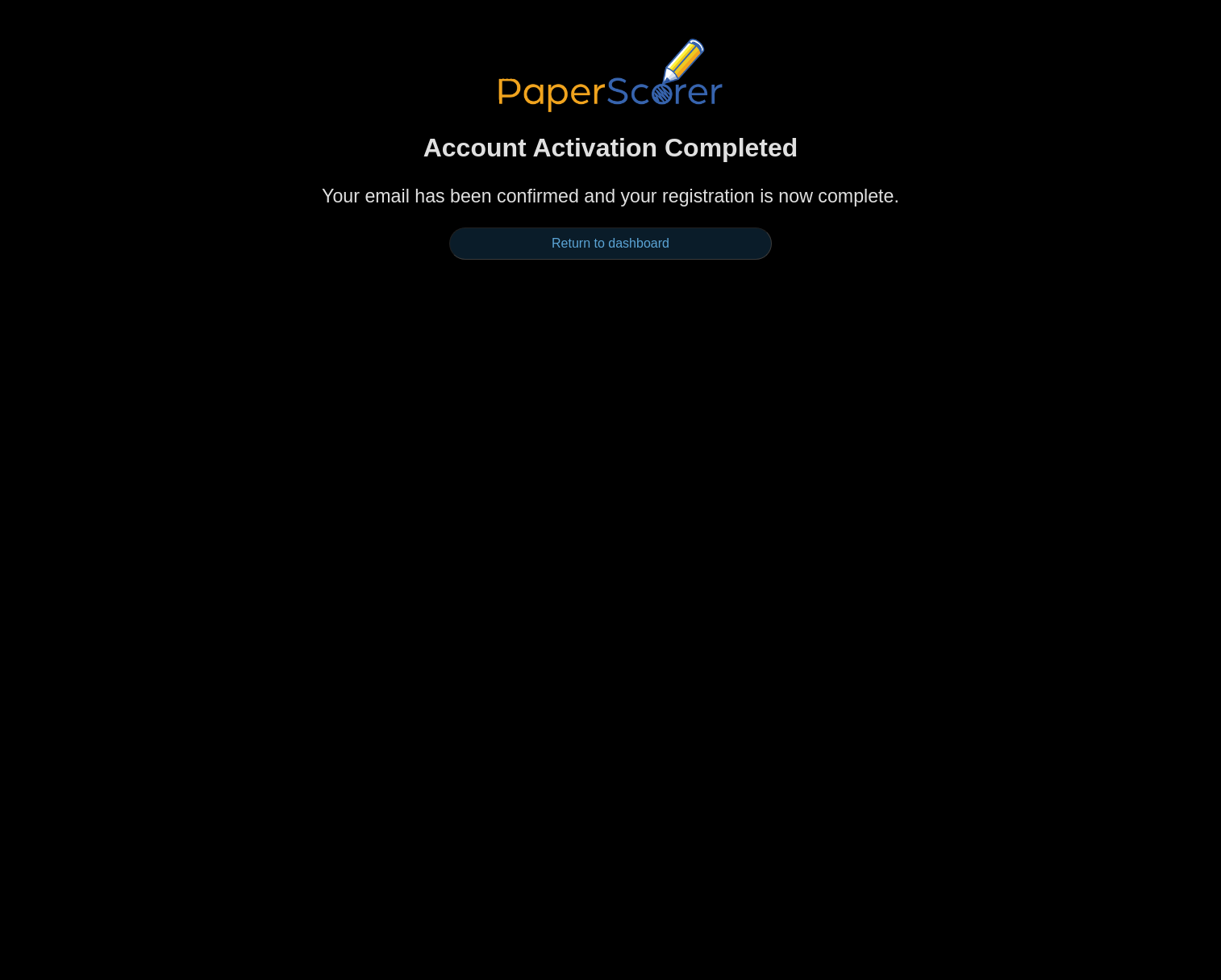
click at [619, 242] on link "Return to dashboard" at bounding box center [610, 243] width 322 height 32
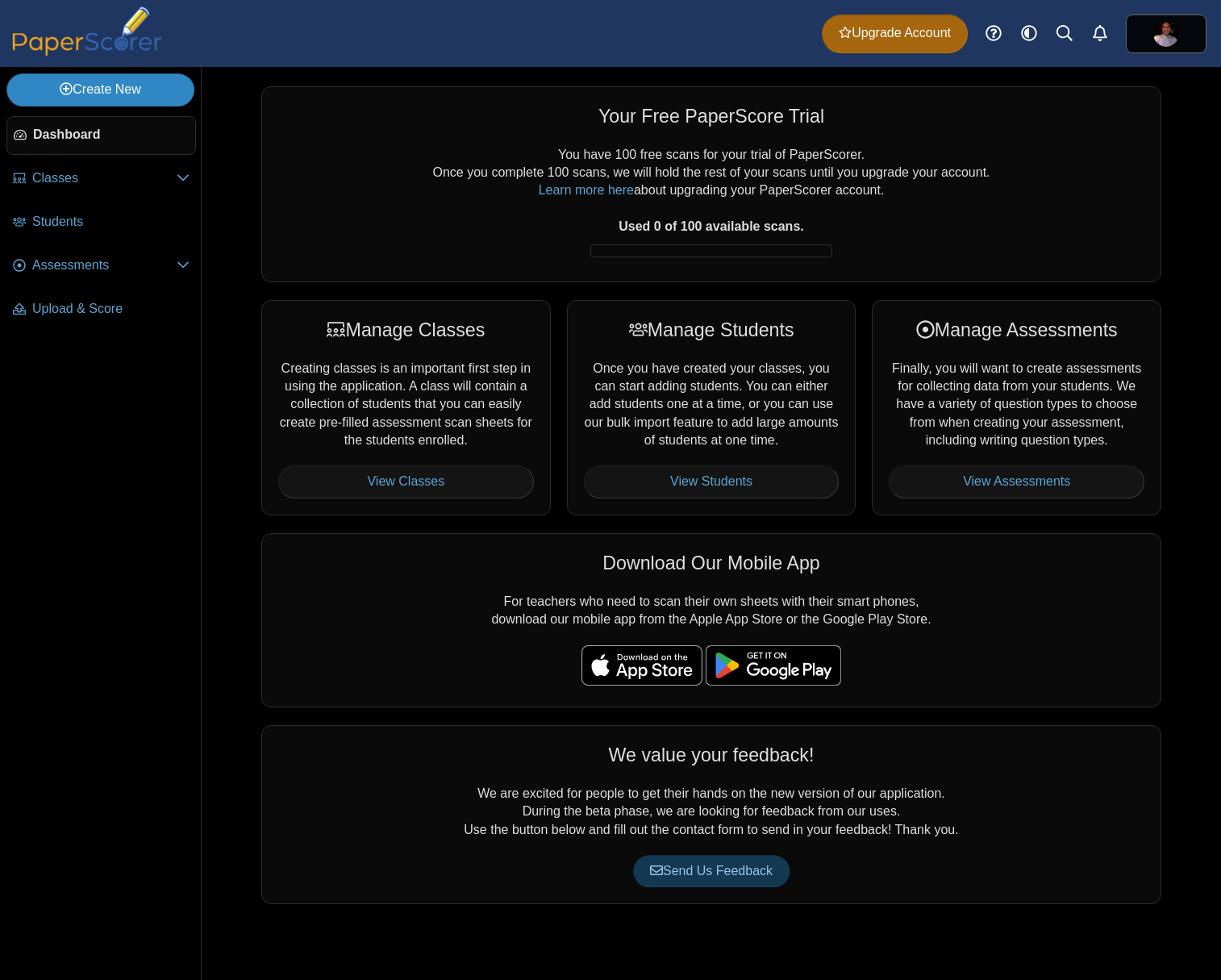
click at [113, 87] on link "Create New" at bounding box center [100, 90] width 188 height 32
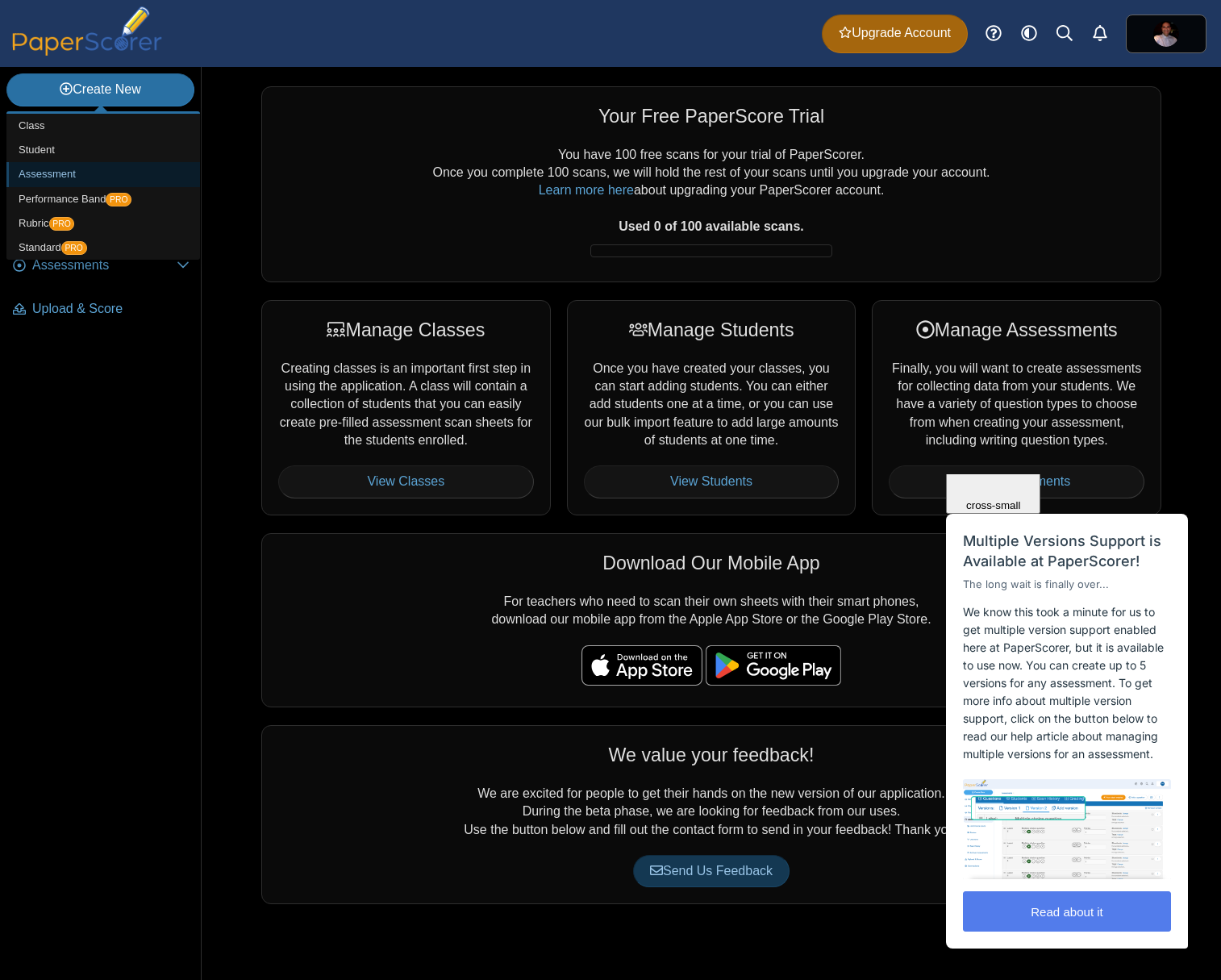
click at [46, 166] on link "Assessment" at bounding box center [103, 175] width 193 height 25
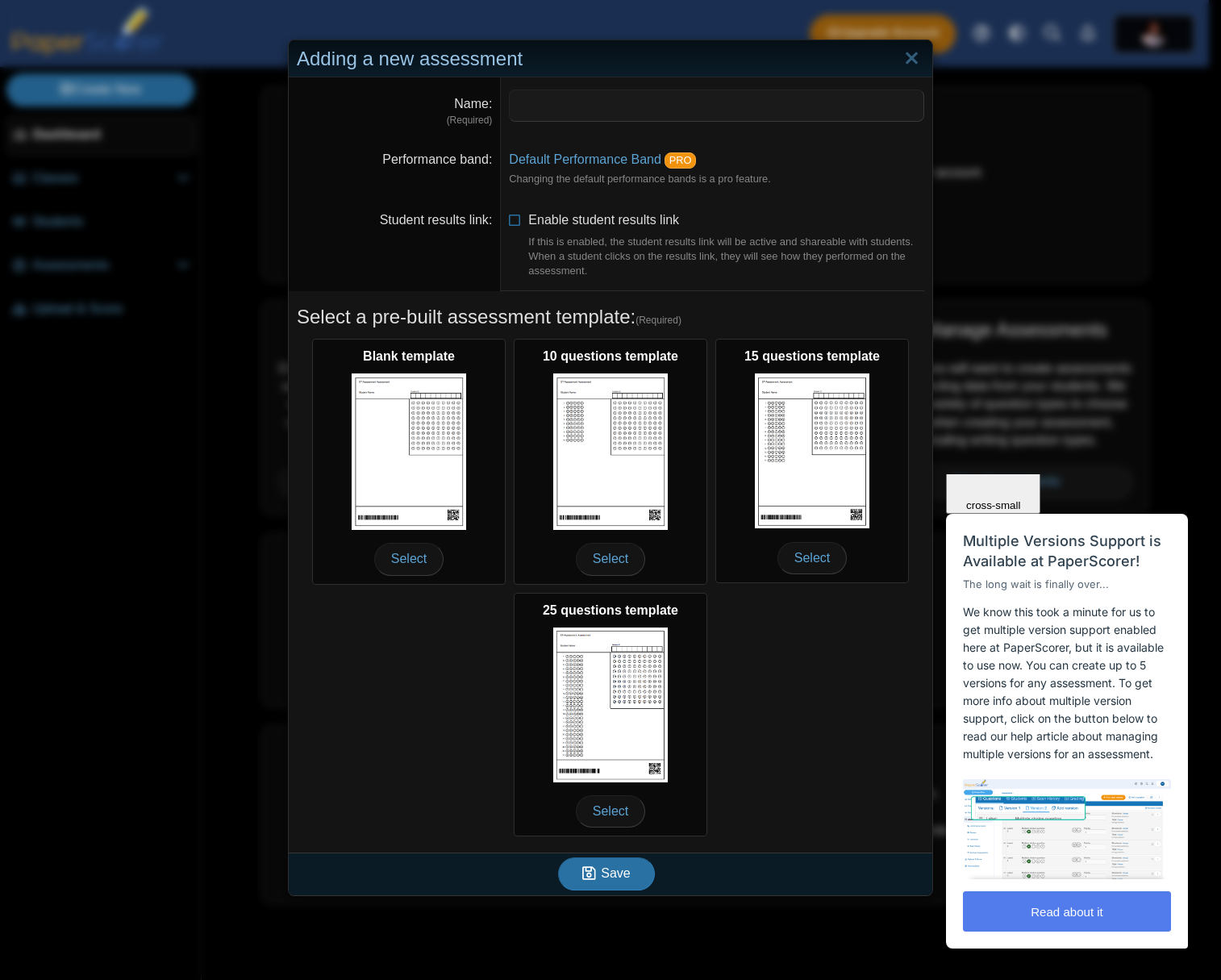
click at [1008, 415] on span "Close" at bounding box center [993, 409] width 27 height 12
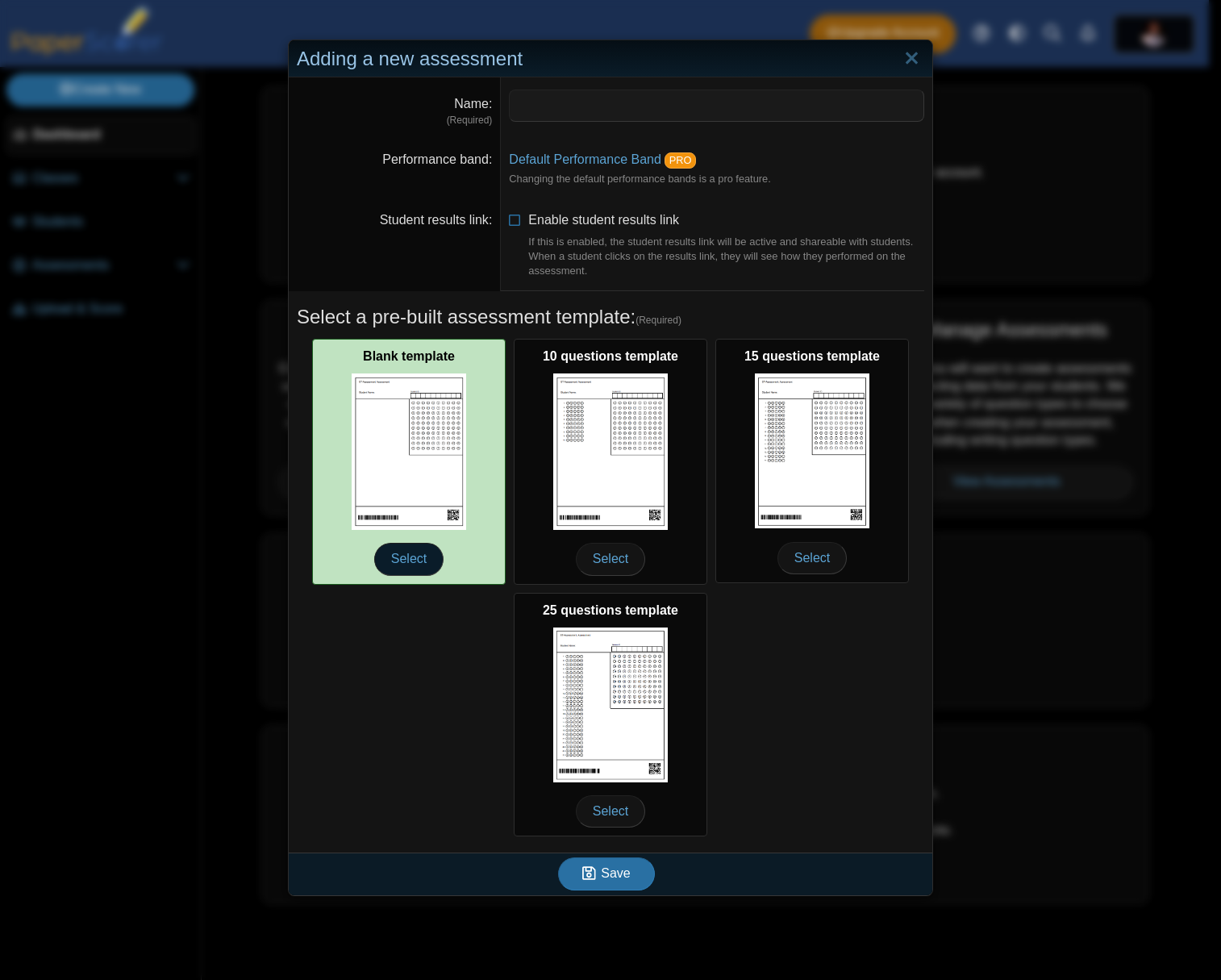
click at [398, 558] on span "Select" at bounding box center [408, 558] width 69 height 32
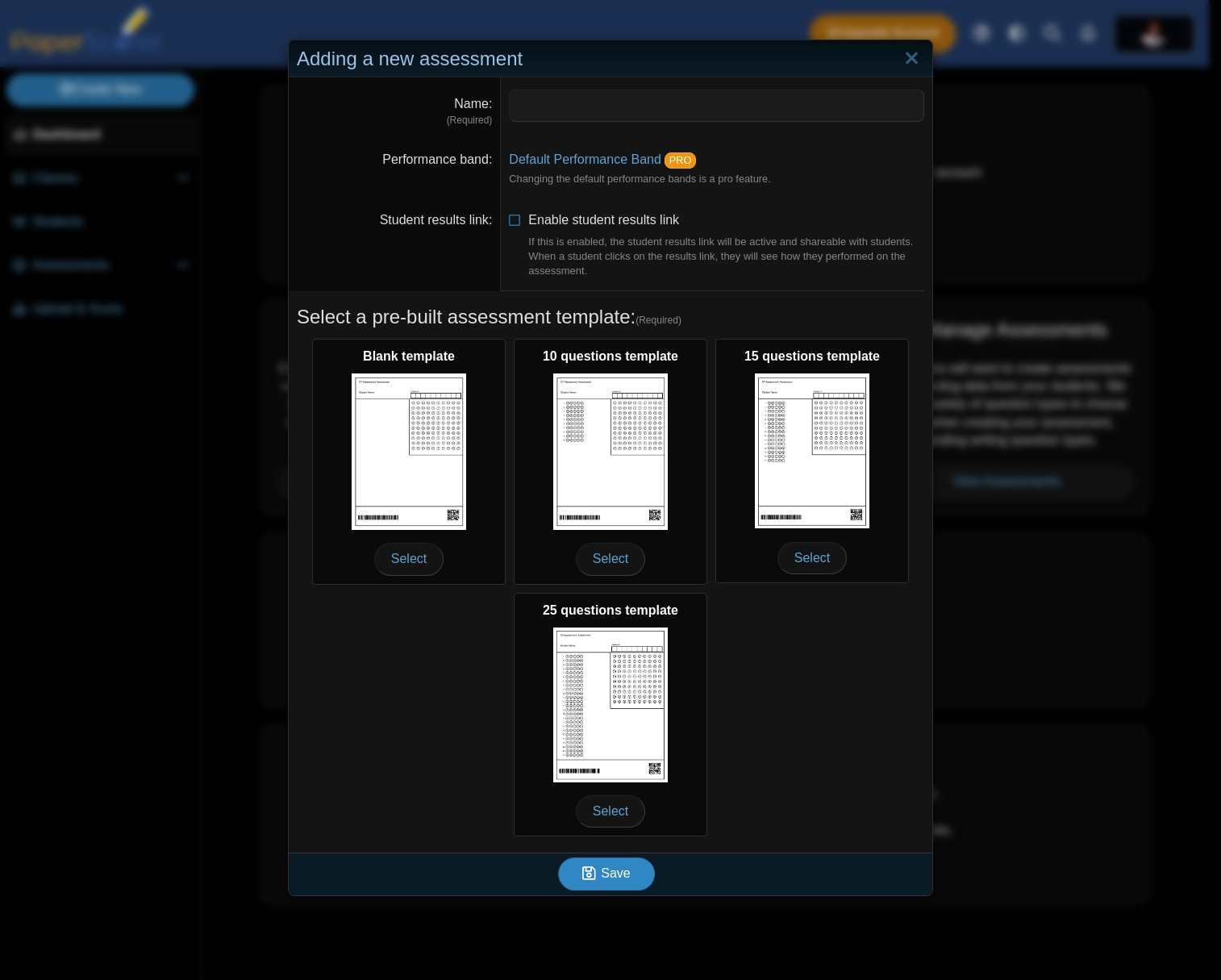
click at [606, 868] on span "Save" at bounding box center [615, 873] width 29 height 14
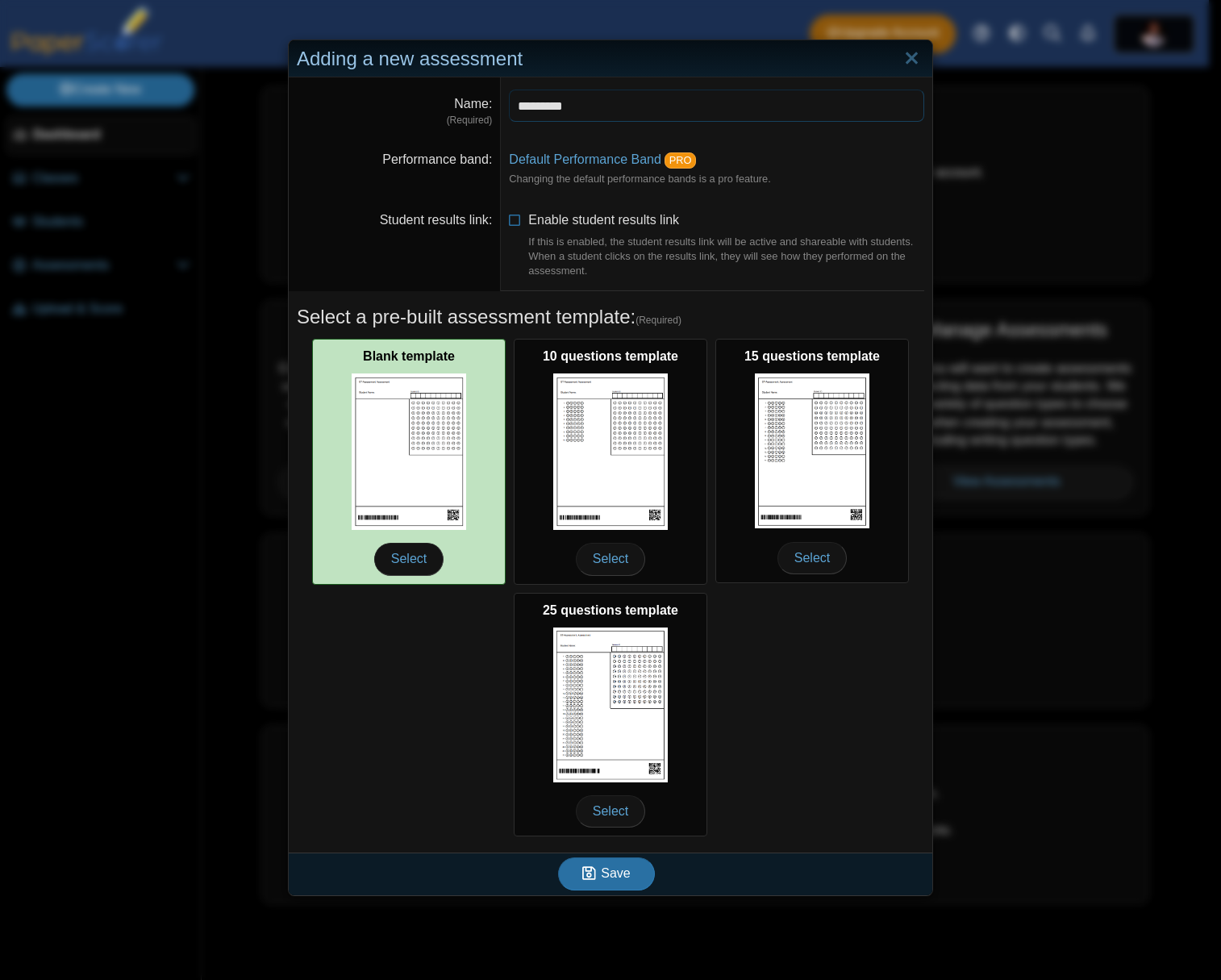
type input "*********"
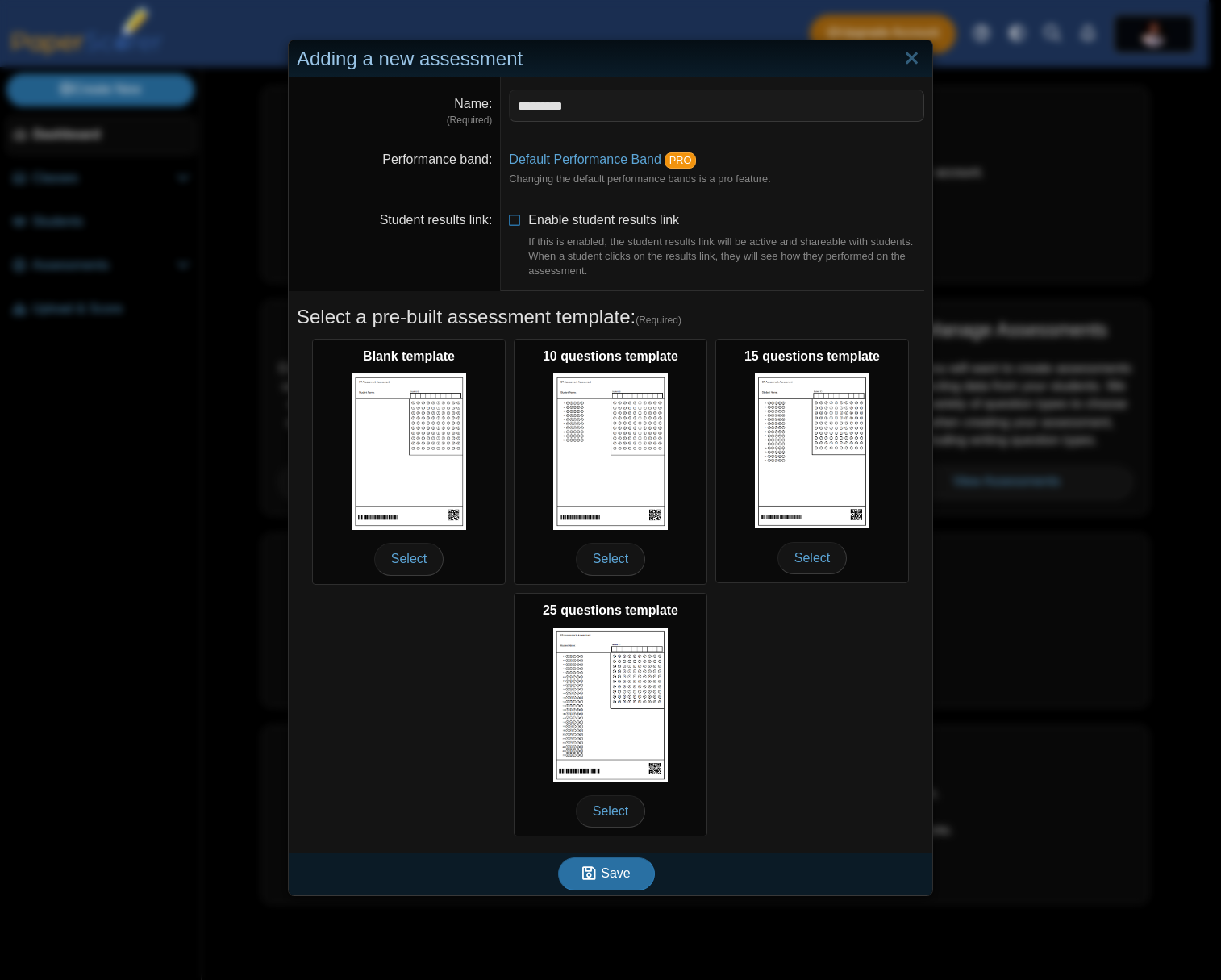
click at [852, 204] on dd "Enable student results link If this is enabled, the student results link will b…" at bounding box center [716, 245] width 431 height 92
click at [604, 869] on span "Save" at bounding box center [615, 873] width 29 height 14
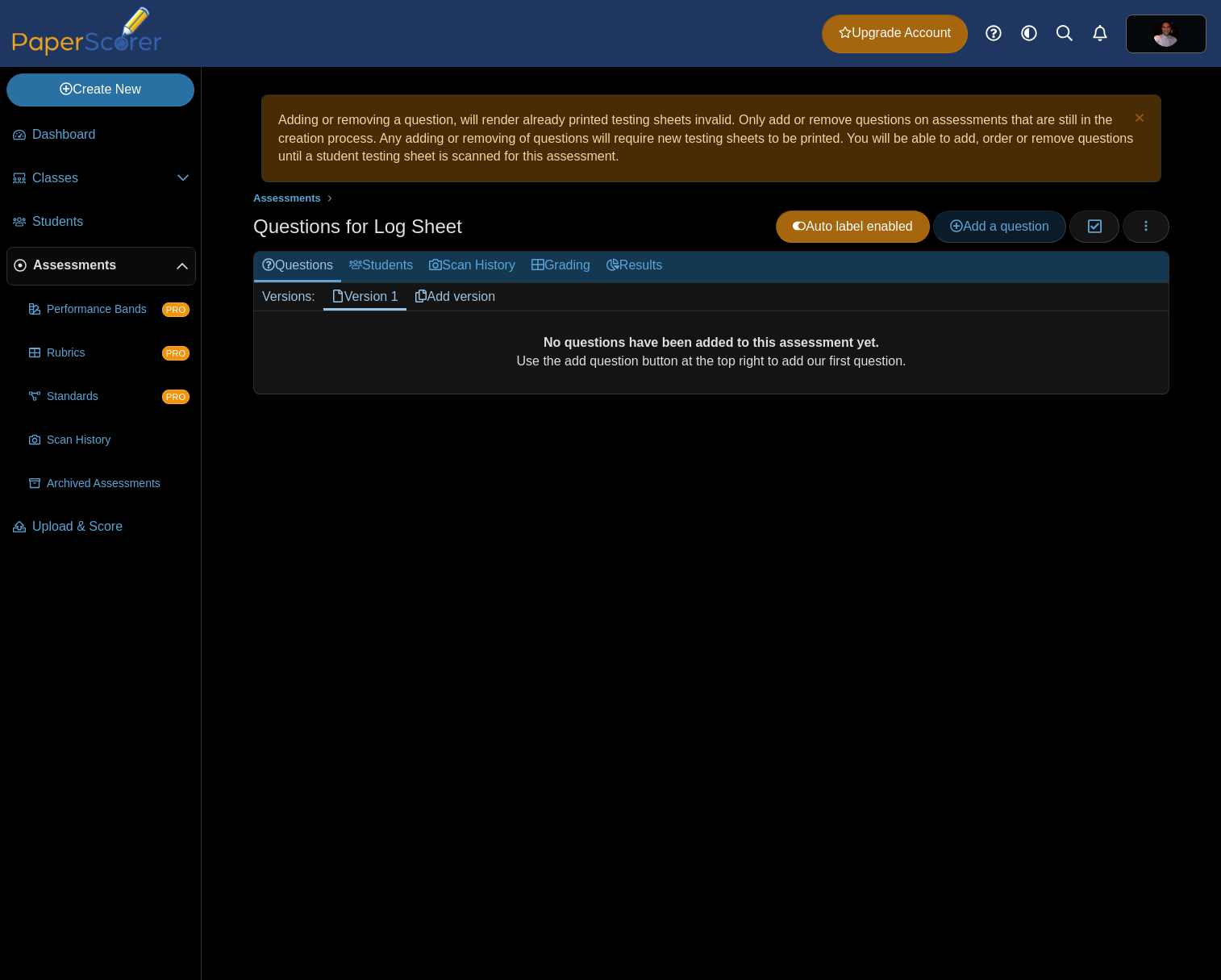
click at [1008, 225] on span "Add a question" at bounding box center [1000, 227] width 99 height 14
